Goal: Task Accomplishment & Management: Use online tool/utility

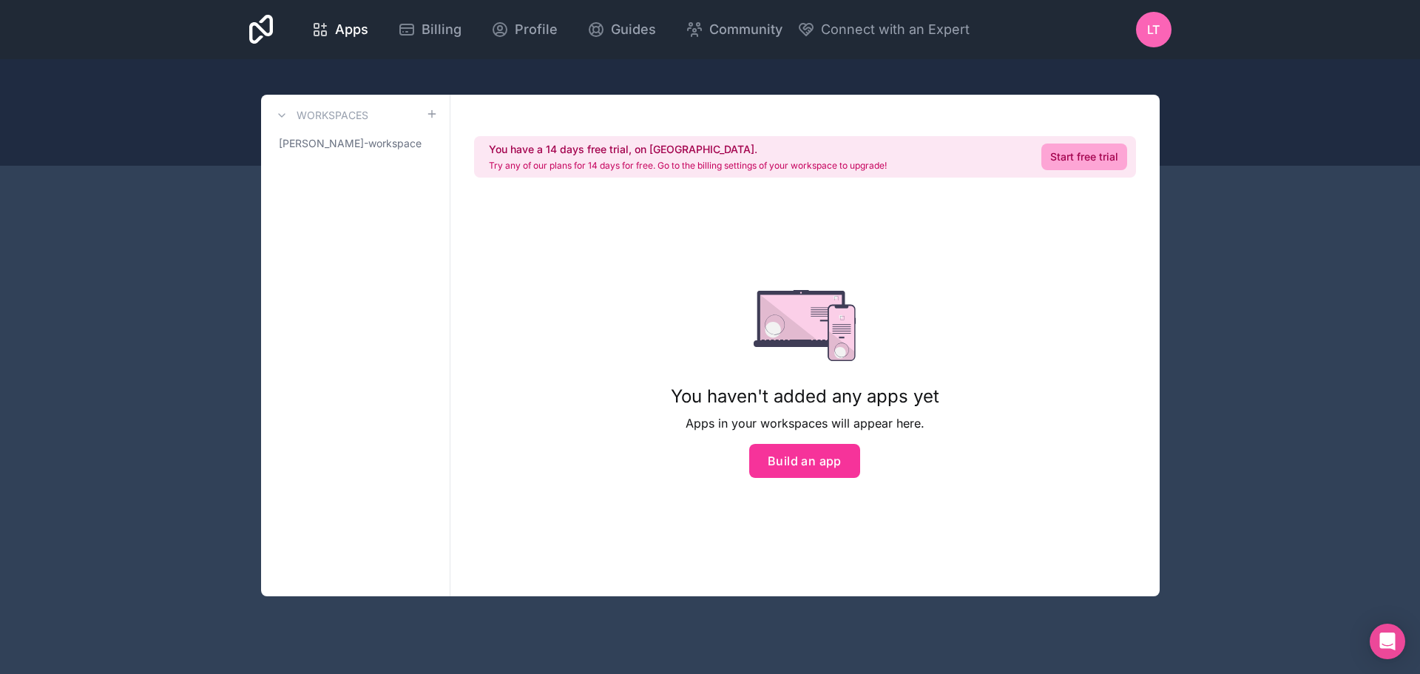
click at [363, 143] on span "[PERSON_NAME]-workspace" at bounding box center [350, 143] width 143 height 15
click at [342, 32] on span "Apps" at bounding box center [351, 29] width 33 height 21
click at [374, 143] on span "[PERSON_NAME]-workspace" at bounding box center [350, 143] width 143 height 15
click at [809, 466] on button "Build an app" at bounding box center [804, 461] width 111 height 34
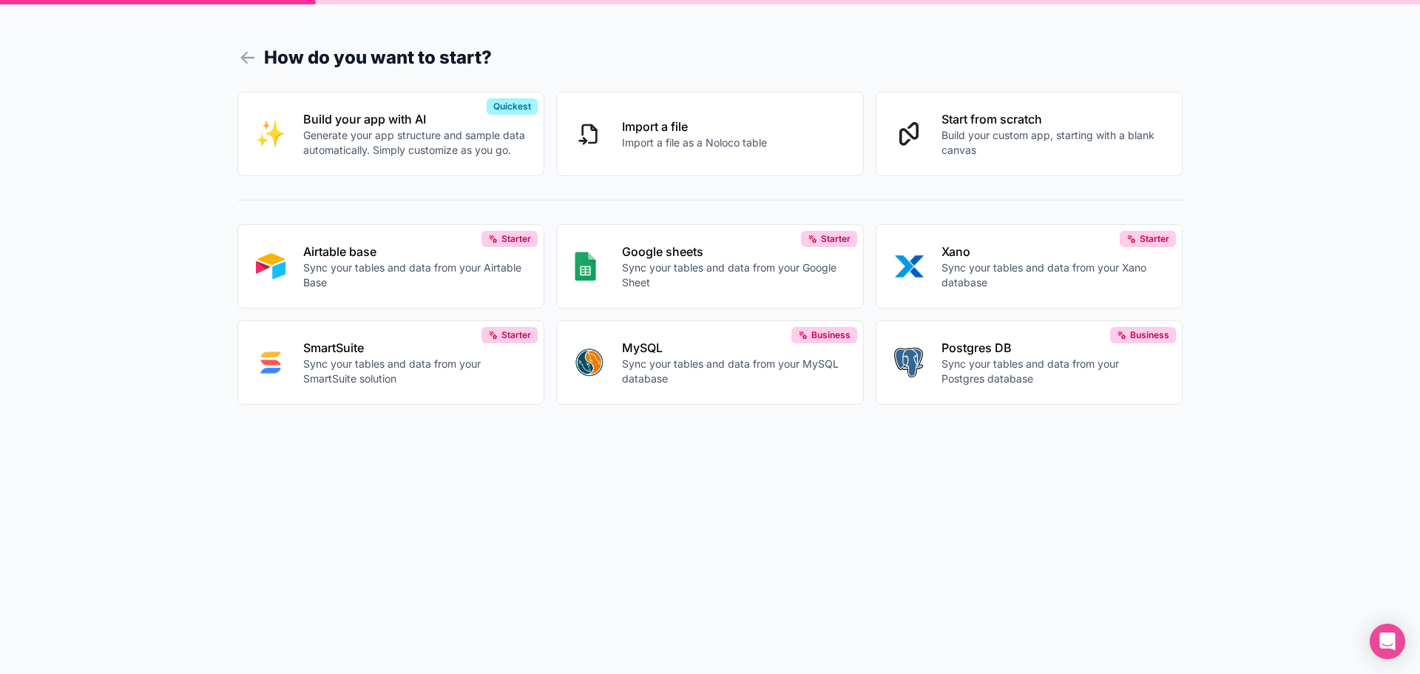
click at [1035, 137] on p "Build your custom app, starting with a blank canvas" at bounding box center [1053, 143] width 223 height 30
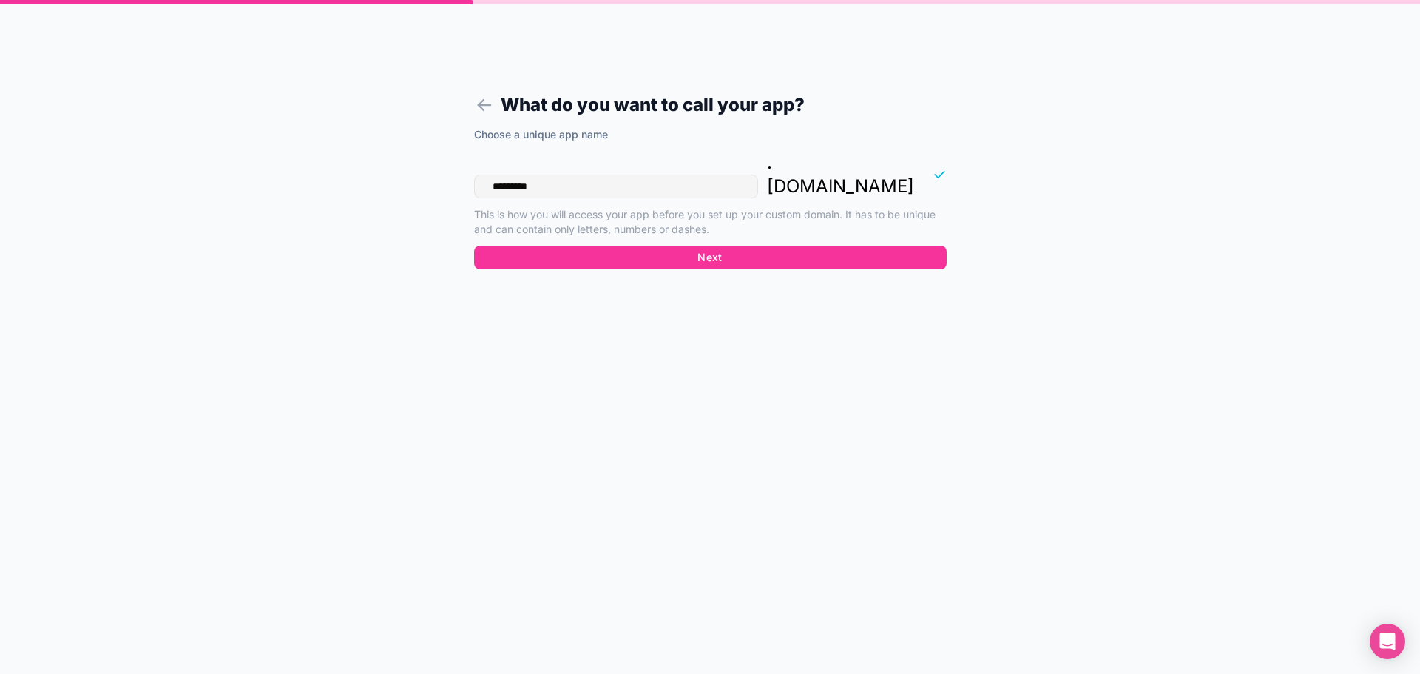
click at [723, 246] on button "Next" at bounding box center [710, 258] width 473 height 24
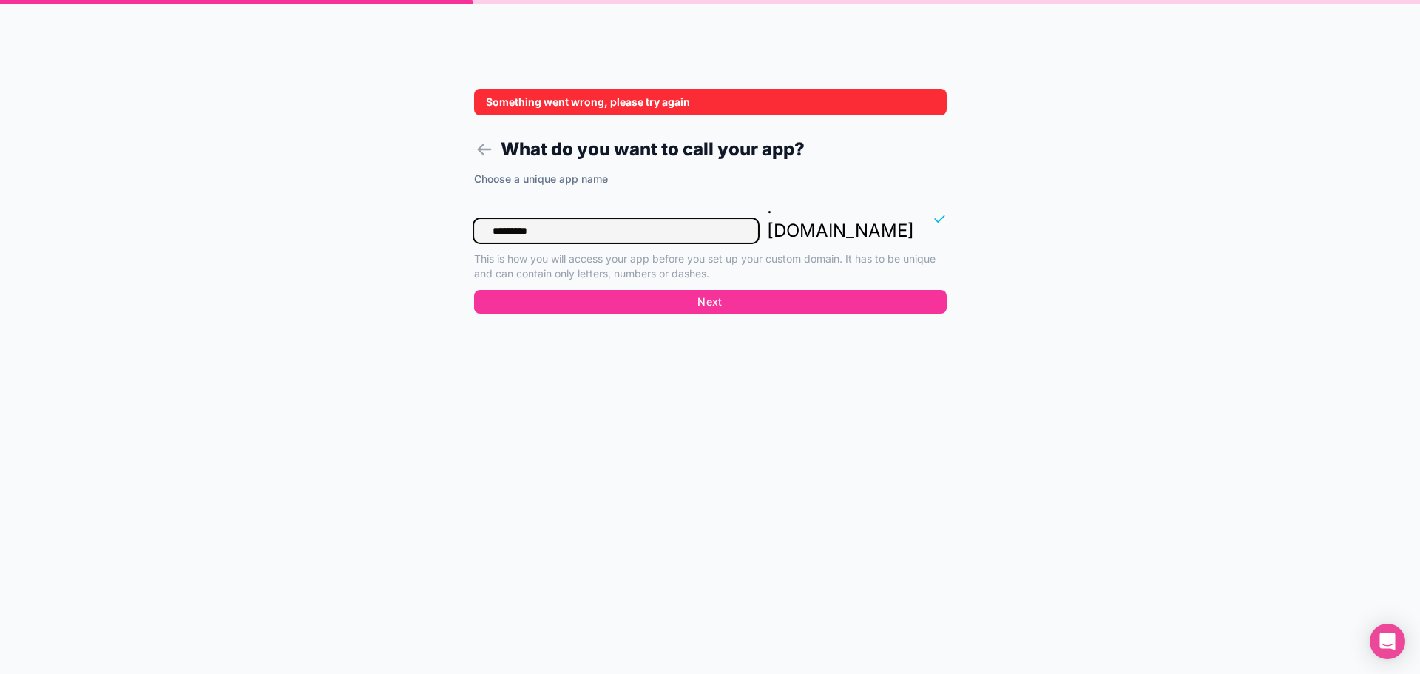
click at [615, 219] on input "*********" at bounding box center [616, 231] width 284 height 24
drag, startPoint x: 615, startPoint y: 209, endPoint x: 325, endPoint y: 220, distance: 289.5
click at [325, 220] on div "Something went wrong, please try again What do you want to call your app? Choos…" at bounding box center [710, 337] width 1420 height 674
type input "**********"
click at [715, 290] on button "Next" at bounding box center [710, 302] width 473 height 24
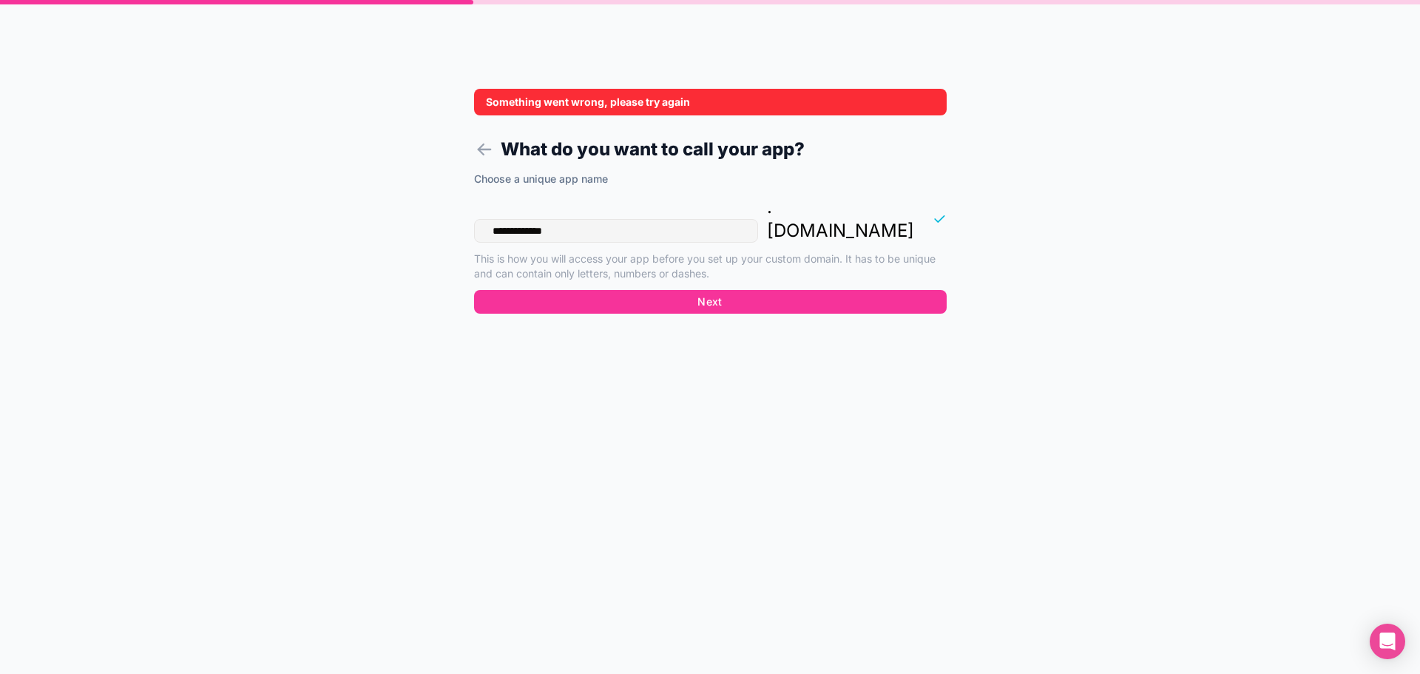
click at [689, 290] on button "Next" at bounding box center [710, 302] width 473 height 24
click at [594, 86] on form "**********" at bounding box center [710, 355] width 567 height 638
click at [484, 158] on icon at bounding box center [484, 149] width 21 height 21
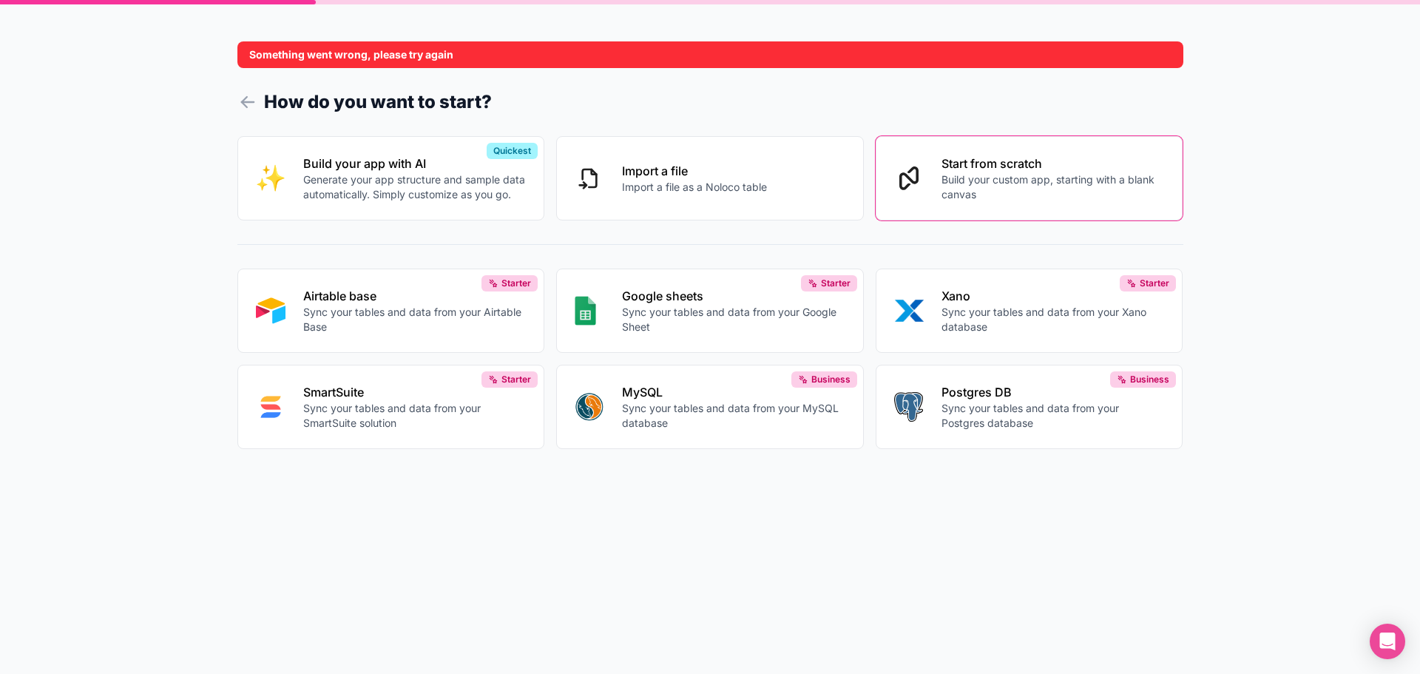
click at [254, 92] on icon at bounding box center [247, 102] width 21 height 21
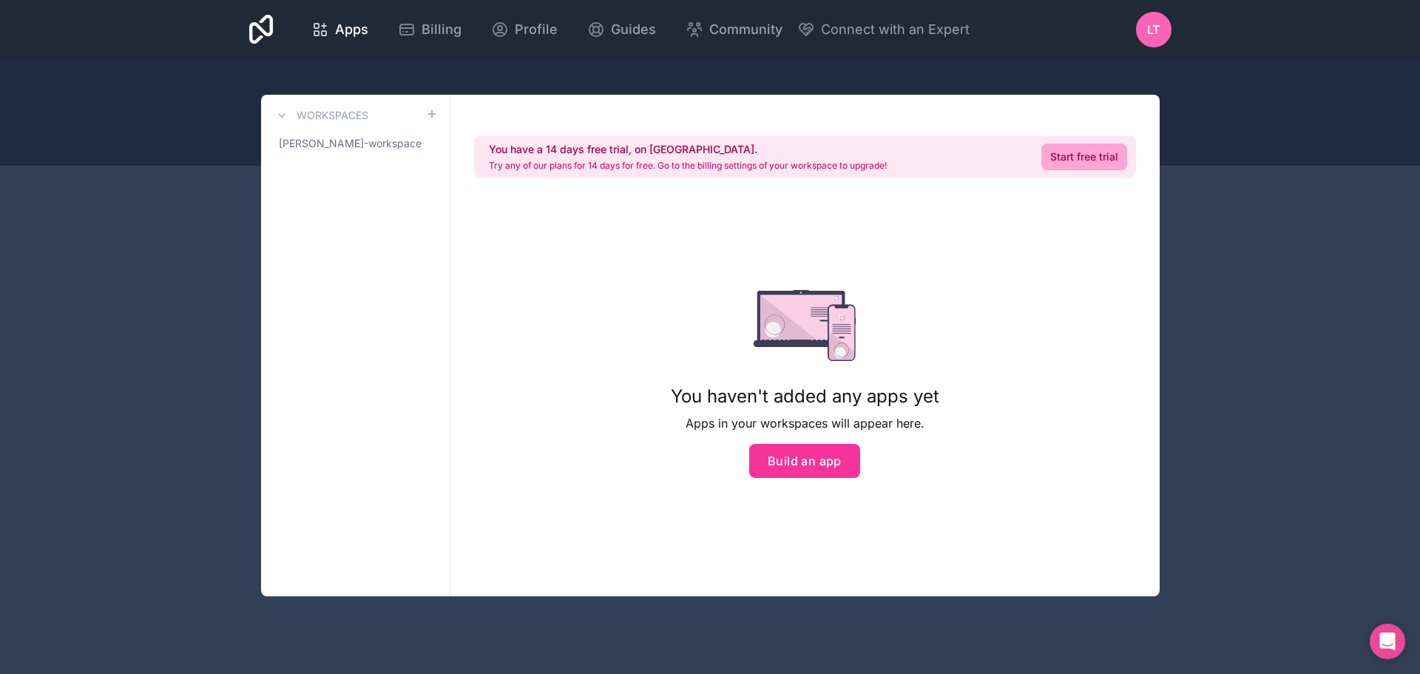
click at [1070, 153] on link "Start free trial" at bounding box center [1085, 157] width 86 height 27
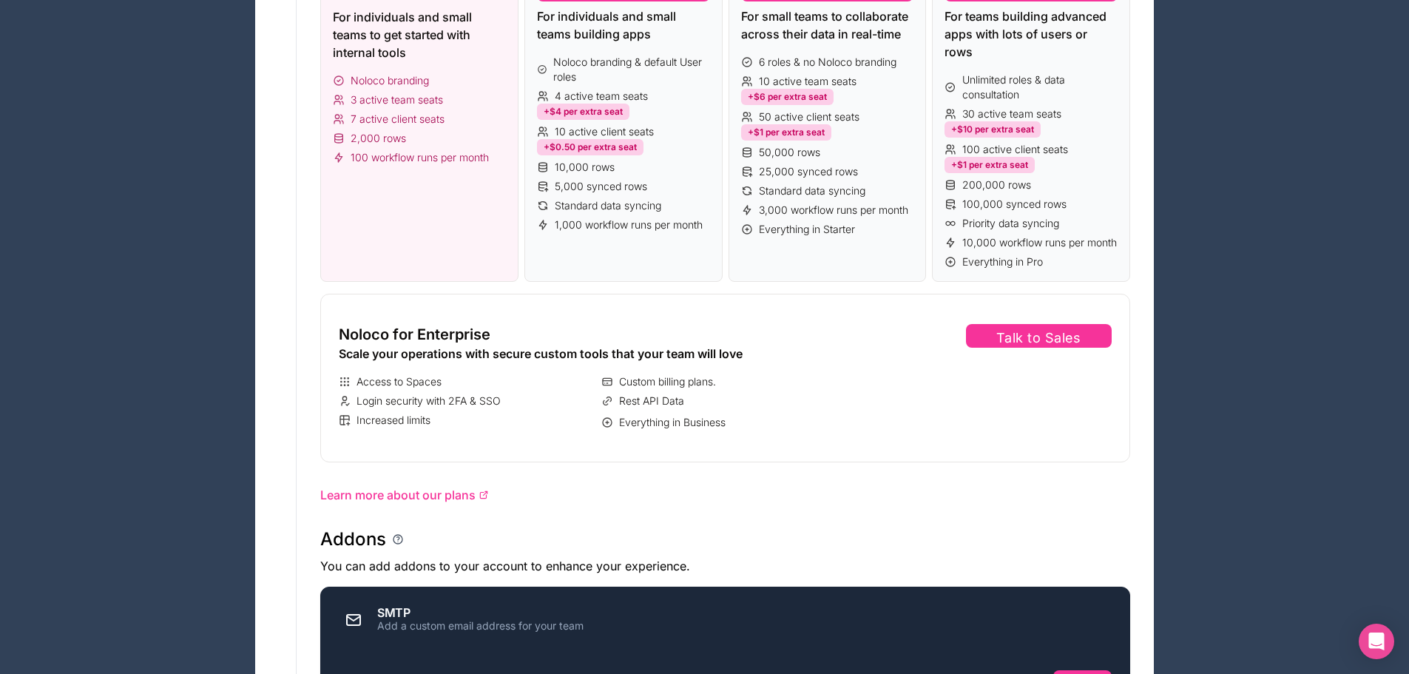
scroll to position [447, 0]
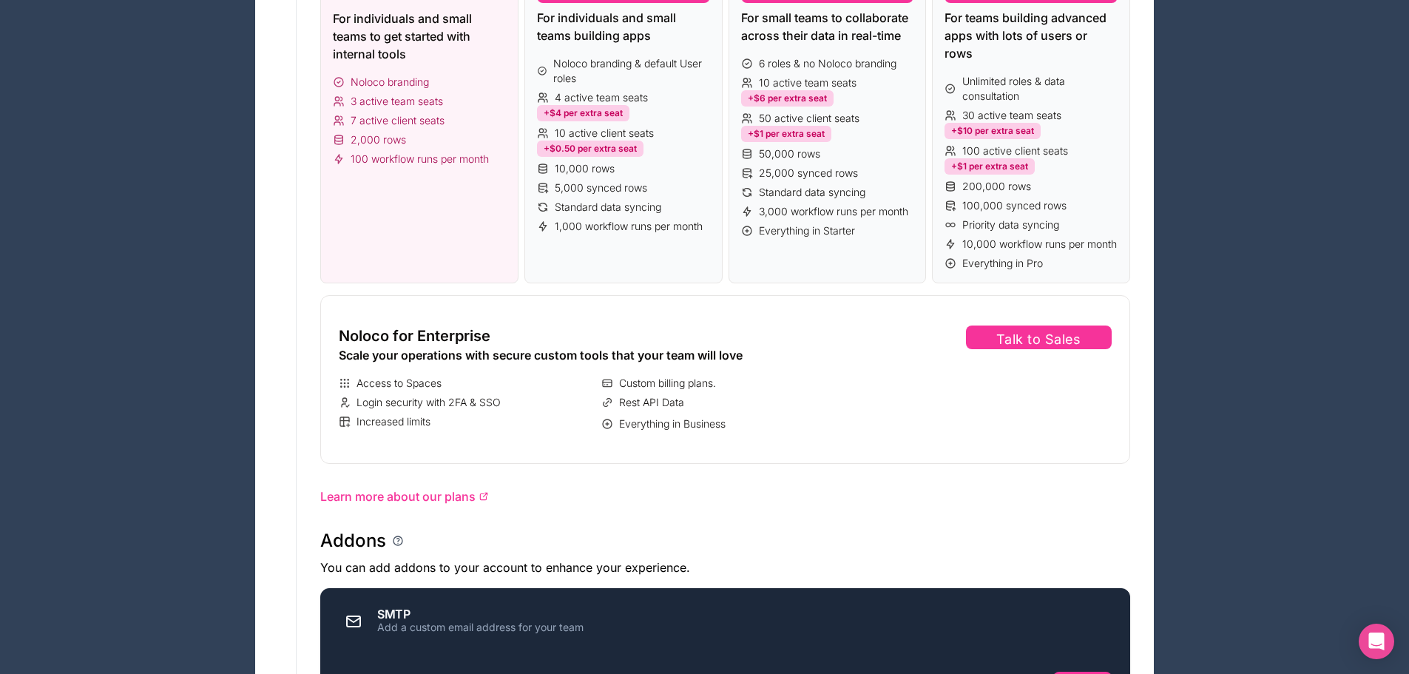
click at [414, 192] on div "Free $0 Free forever. No credit card required. For individuals and small teams …" at bounding box center [419, 69] width 198 height 429
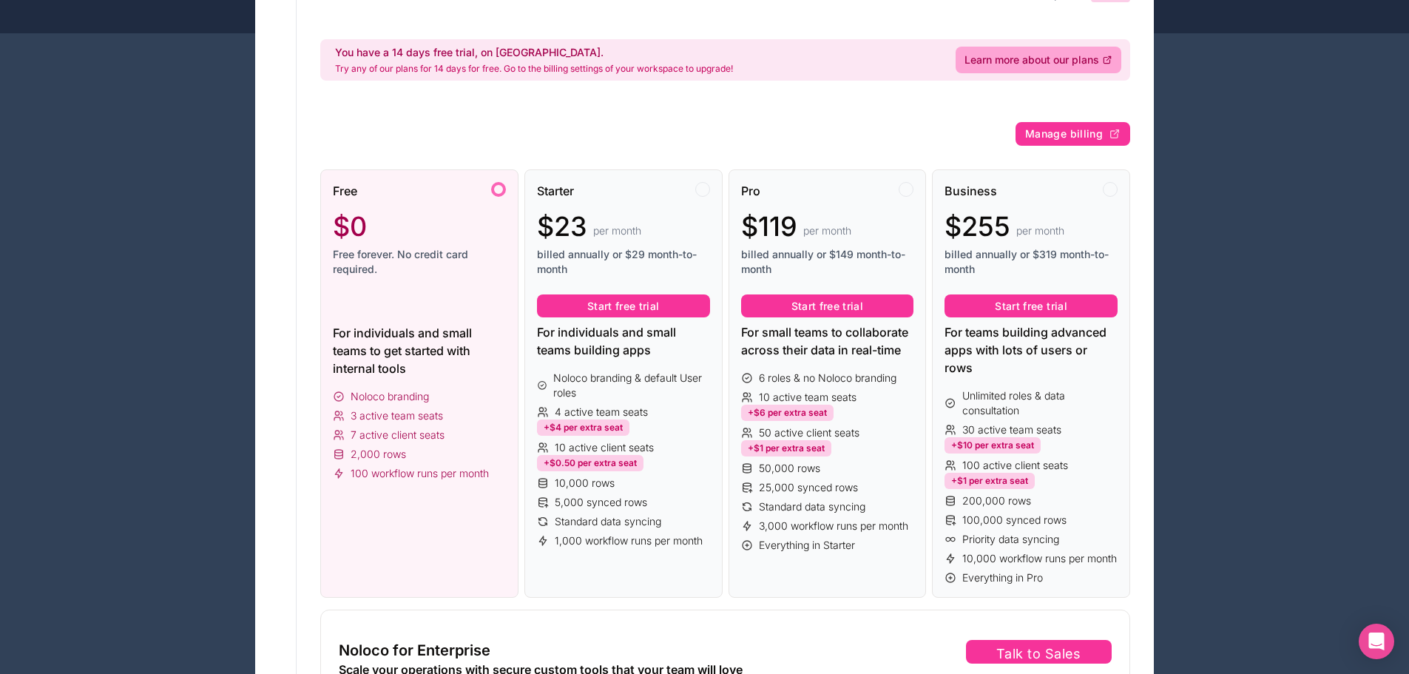
scroll to position [0, 0]
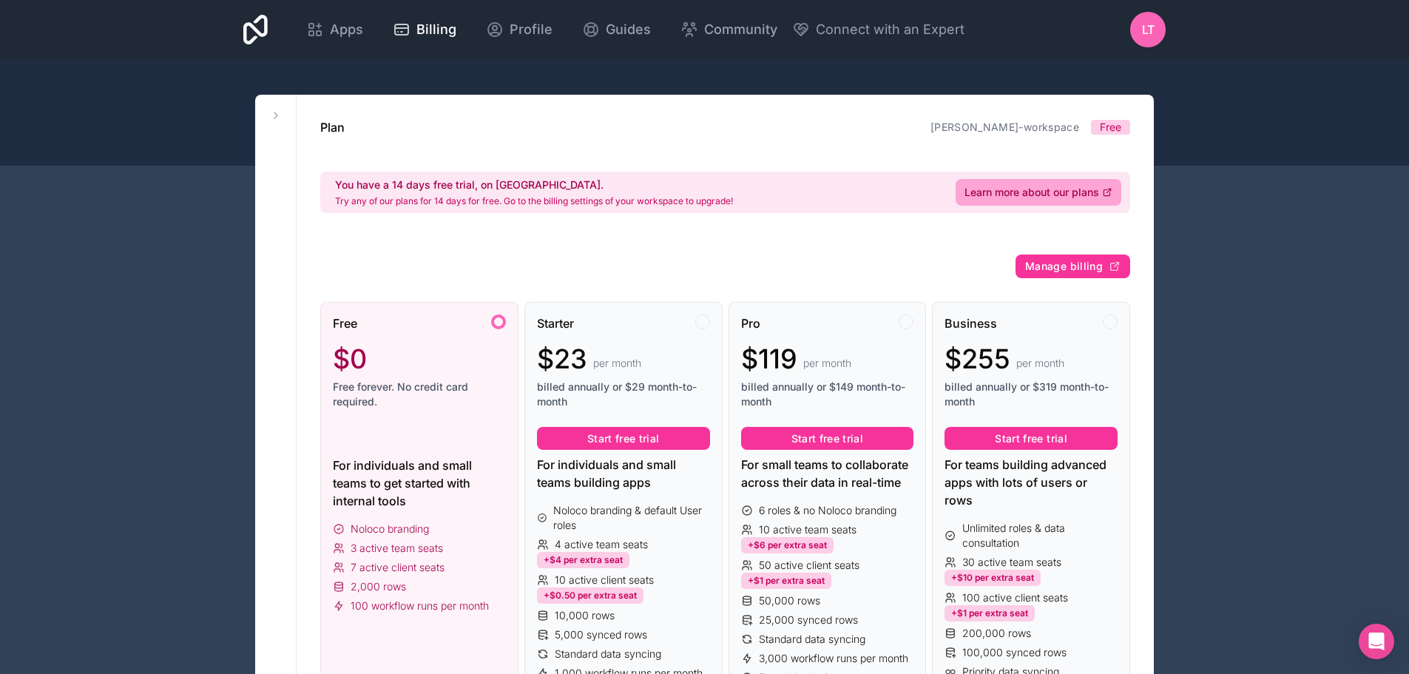
click at [356, 29] on span "Apps" at bounding box center [346, 29] width 33 height 21
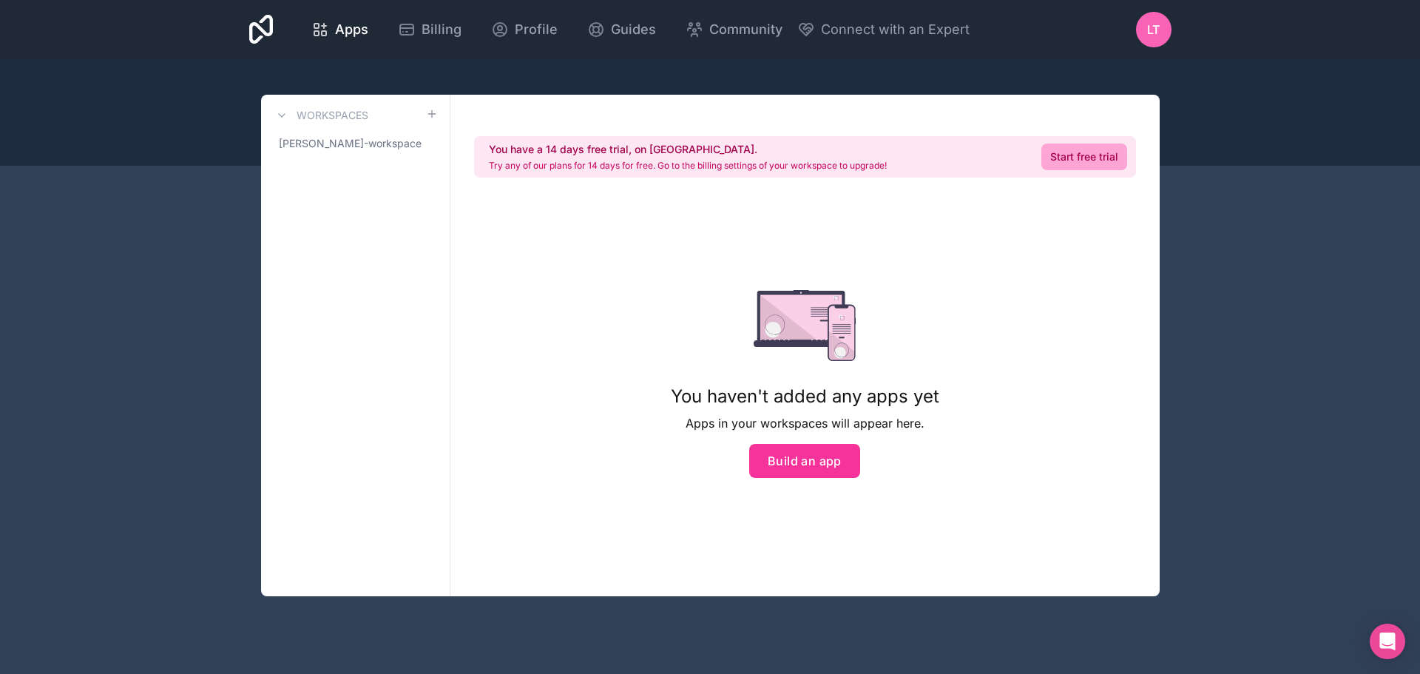
click at [1080, 156] on link "Start free trial" at bounding box center [1085, 157] width 86 height 27
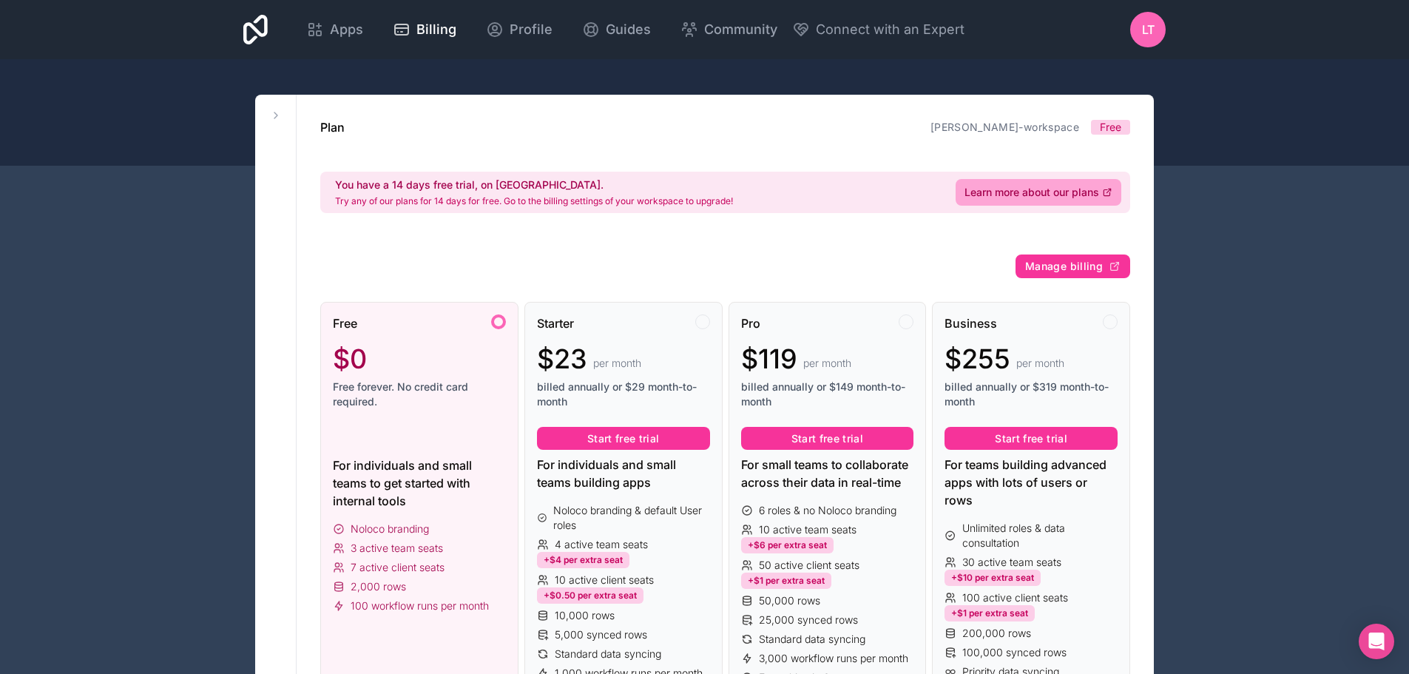
click at [1072, 266] on span "Manage billing" at bounding box center [1064, 266] width 78 height 13
